Goal: Download file/media

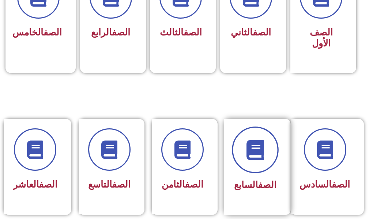
scroll to position [402, 0]
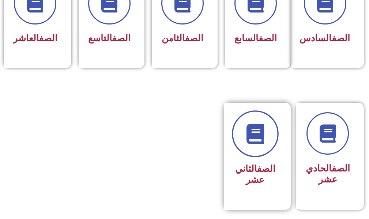
click at [264, 144] on icon at bounding box center [255, 134] width 20 height 20
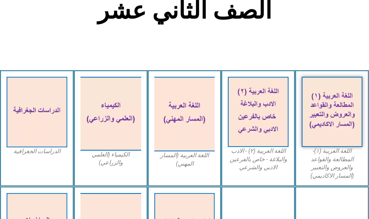
scroll to position [256, 0]
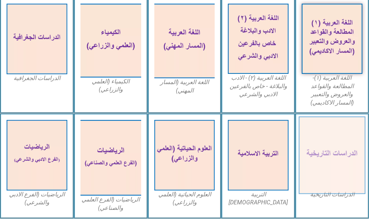
click at [322, 141] on img at bounding box center [332, 154] width 67 height 77
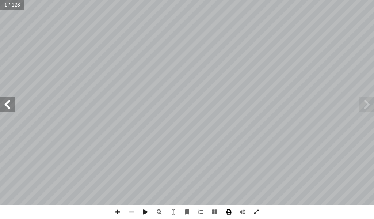
click at [232, 213] on span at bounding box center [229, 212] width 14 height 14
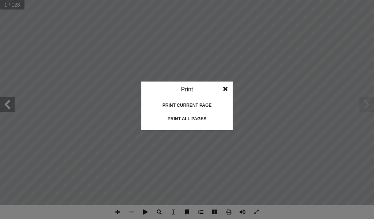
click at [199, 120] on div "Print all pages" at bounding box center [187, 119] width 73 height 12
